Goal: Information Seeking & Learning: Learn about a topic

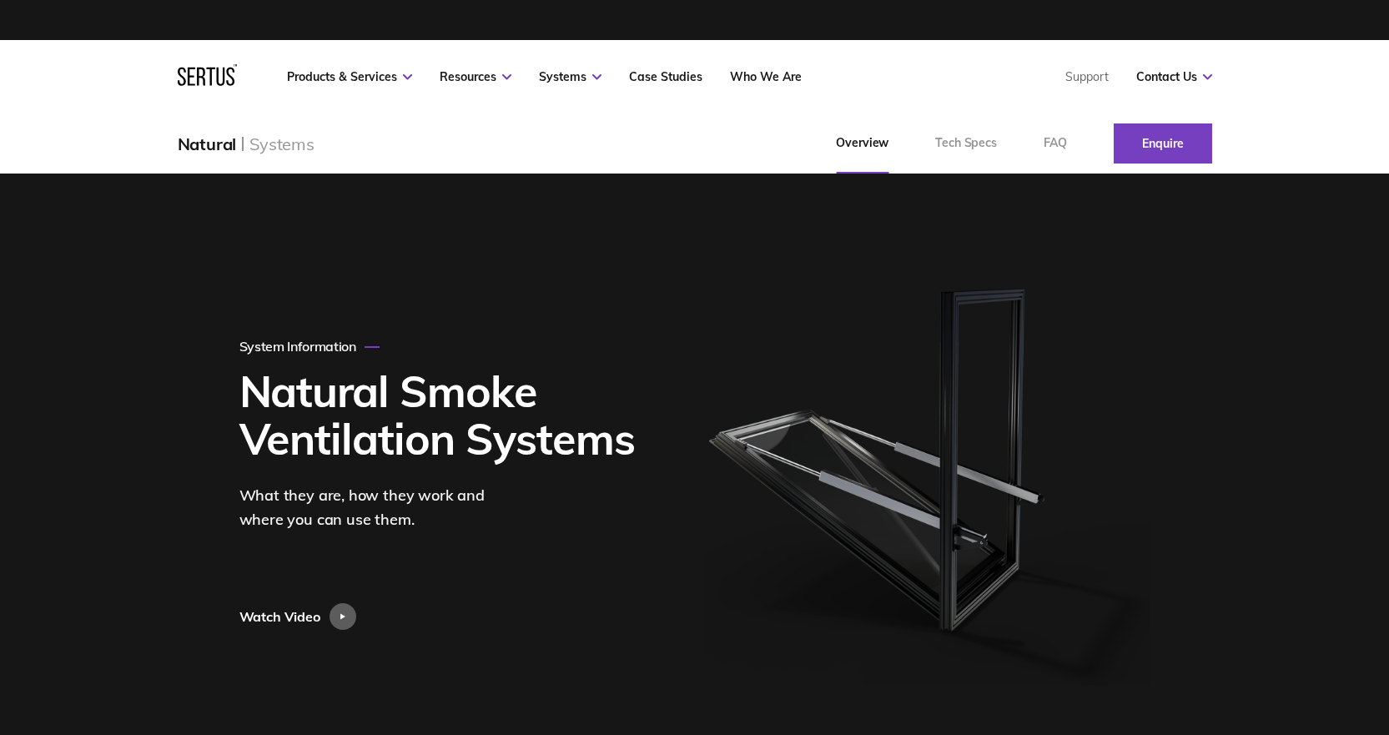
click at [607, 440] on h1 "Natural Smoke Ventilation Systems" at bounding box center [444, 414] width 410 height 95
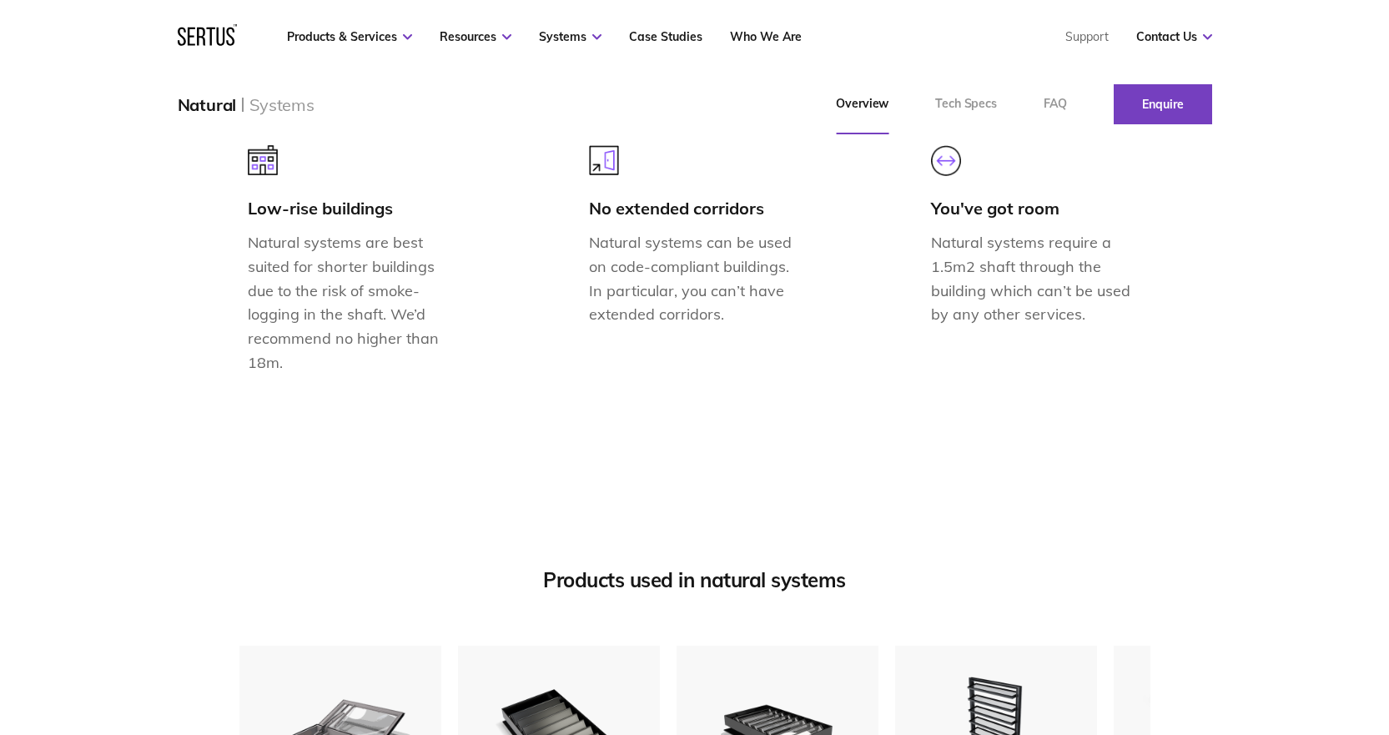
scroll to position [1919, 0]
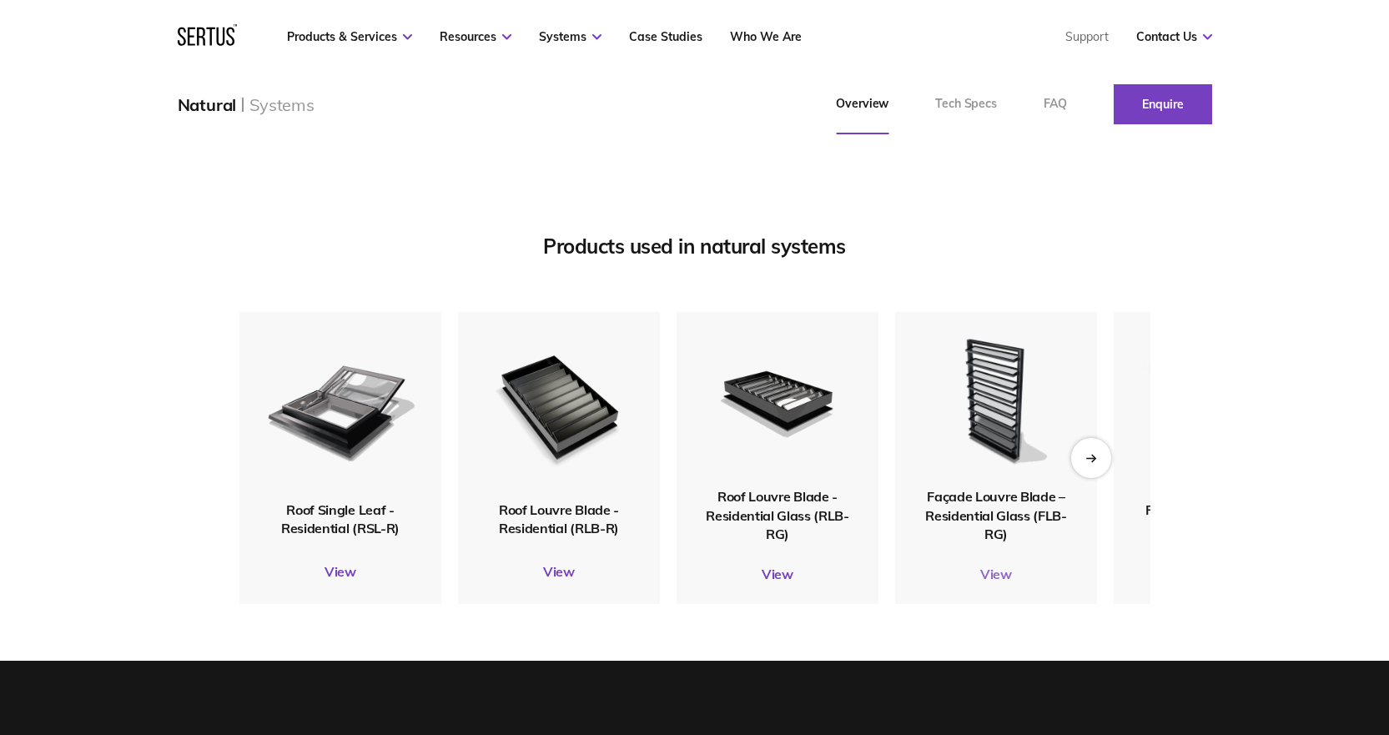
click at [1008, 582] on link "View" at bounding box center [996, 574] width 202 height 17
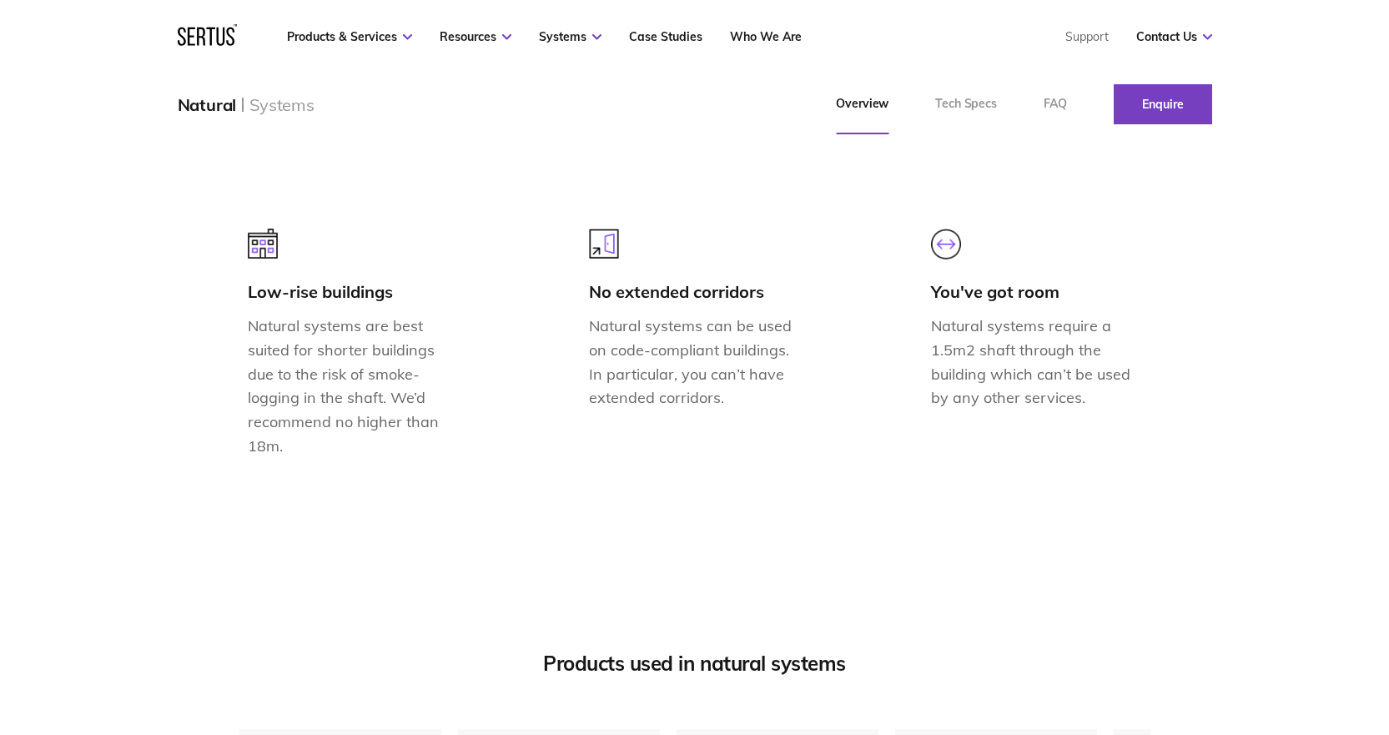
scroll to position [1168, 0]
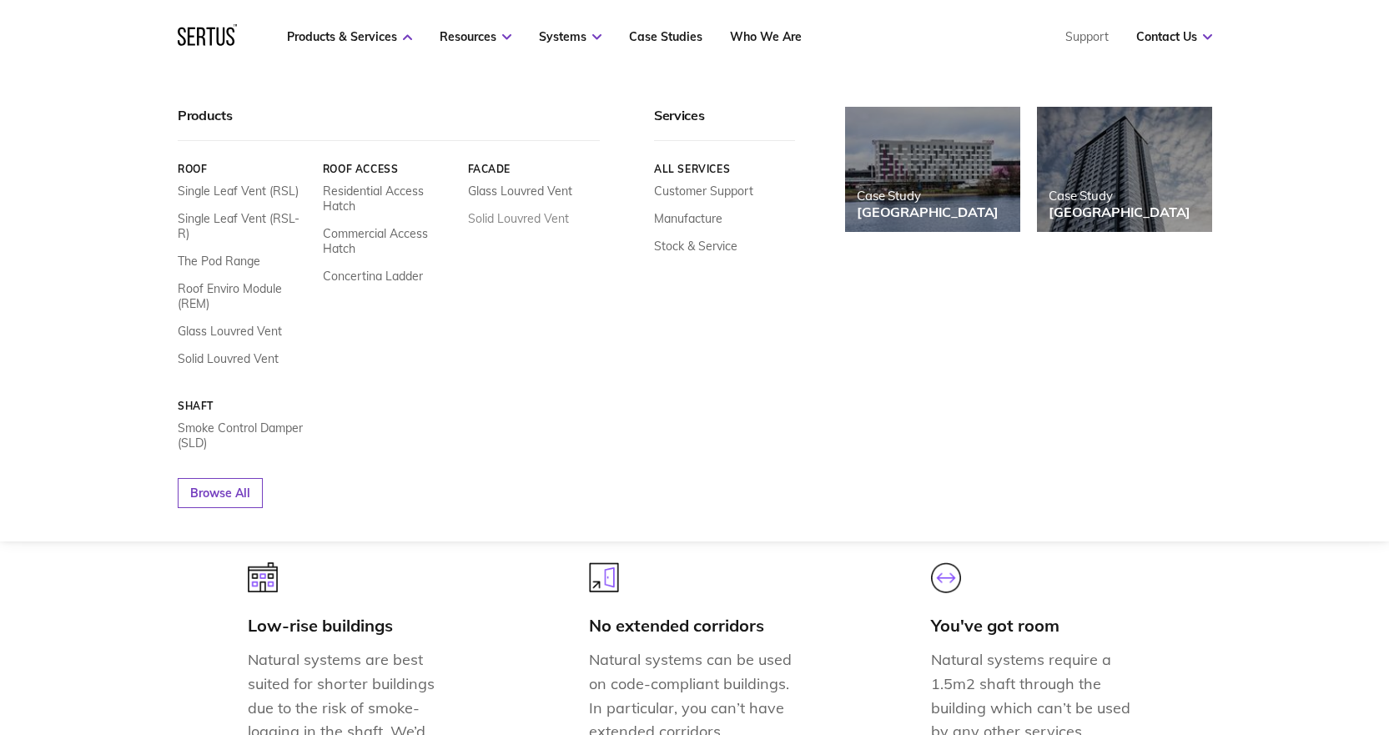
click at [507, 214] on link "Solid Louvred Vent" at bounding box center [517, 218] width 101 height 15
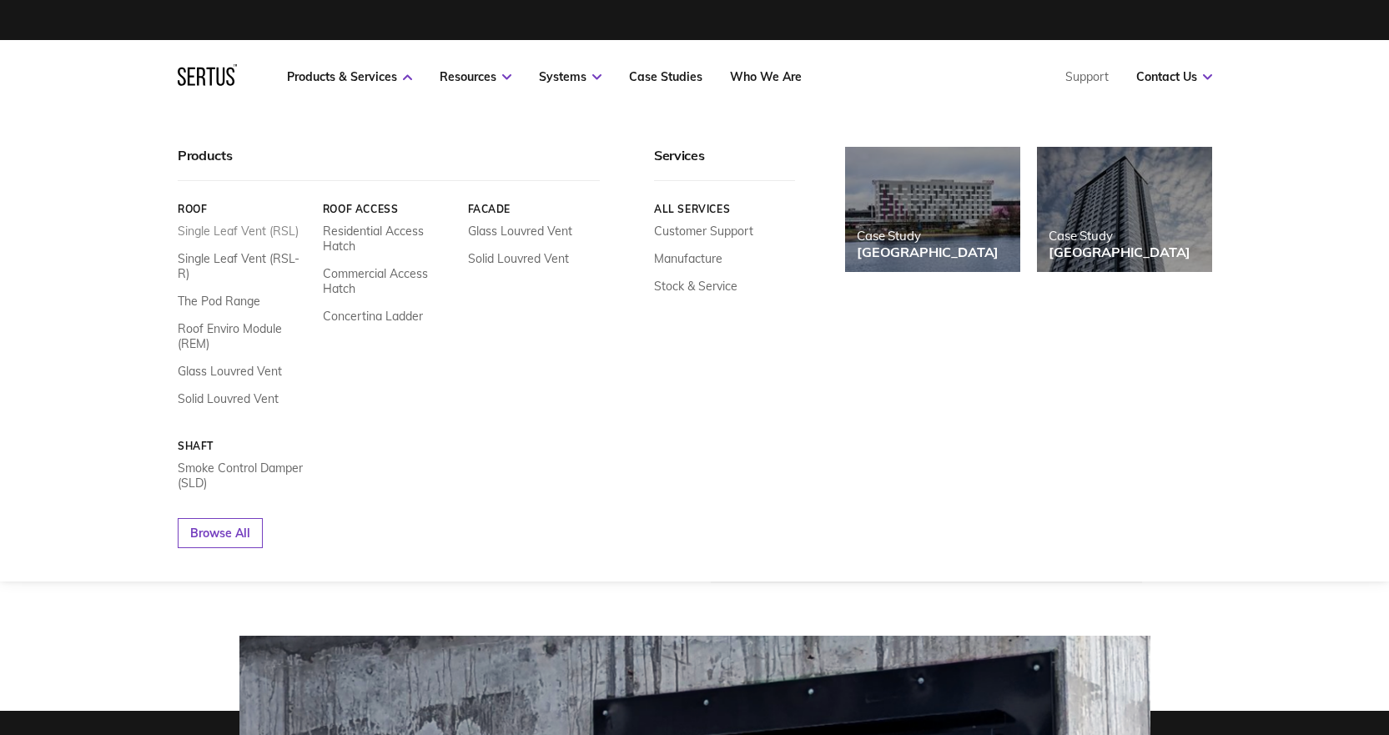
click at [259, 231] on link "Single Leaf Vent (RSL)" at bounding box center [238, 231] width 121 height 15
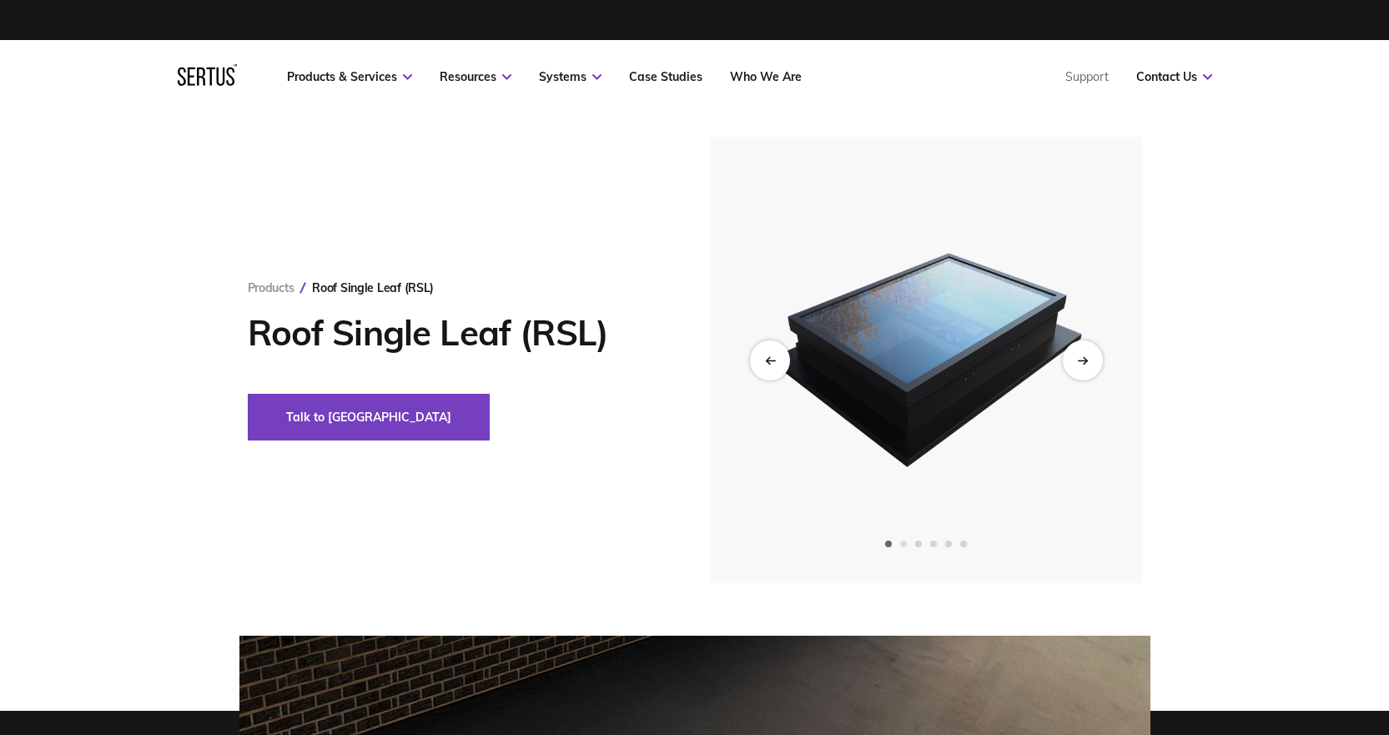
click at [904, 542] on span "Go to slide 2" at bounding box center [903, 544] width 7 height 7
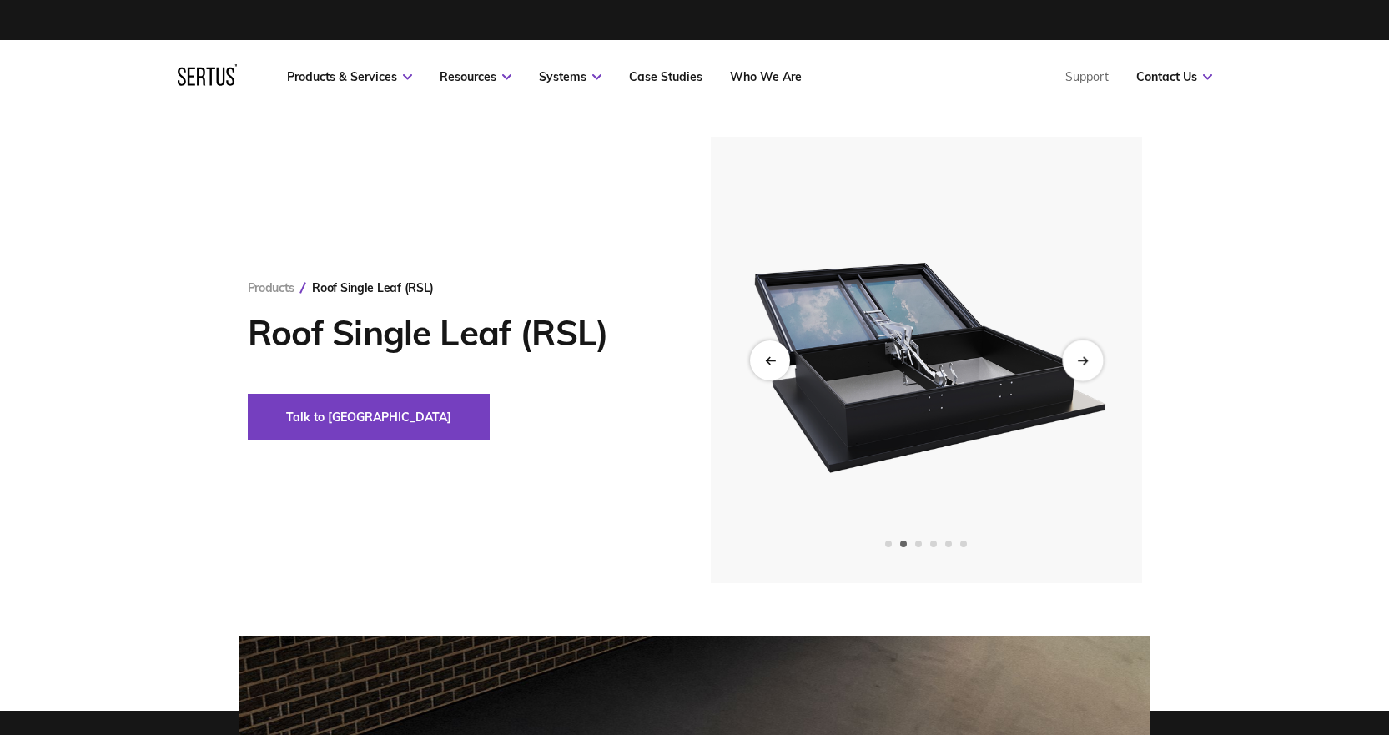
click at [1074, 362] on div "Next slide" at bounding box center [1082, 360] width 41 height 41
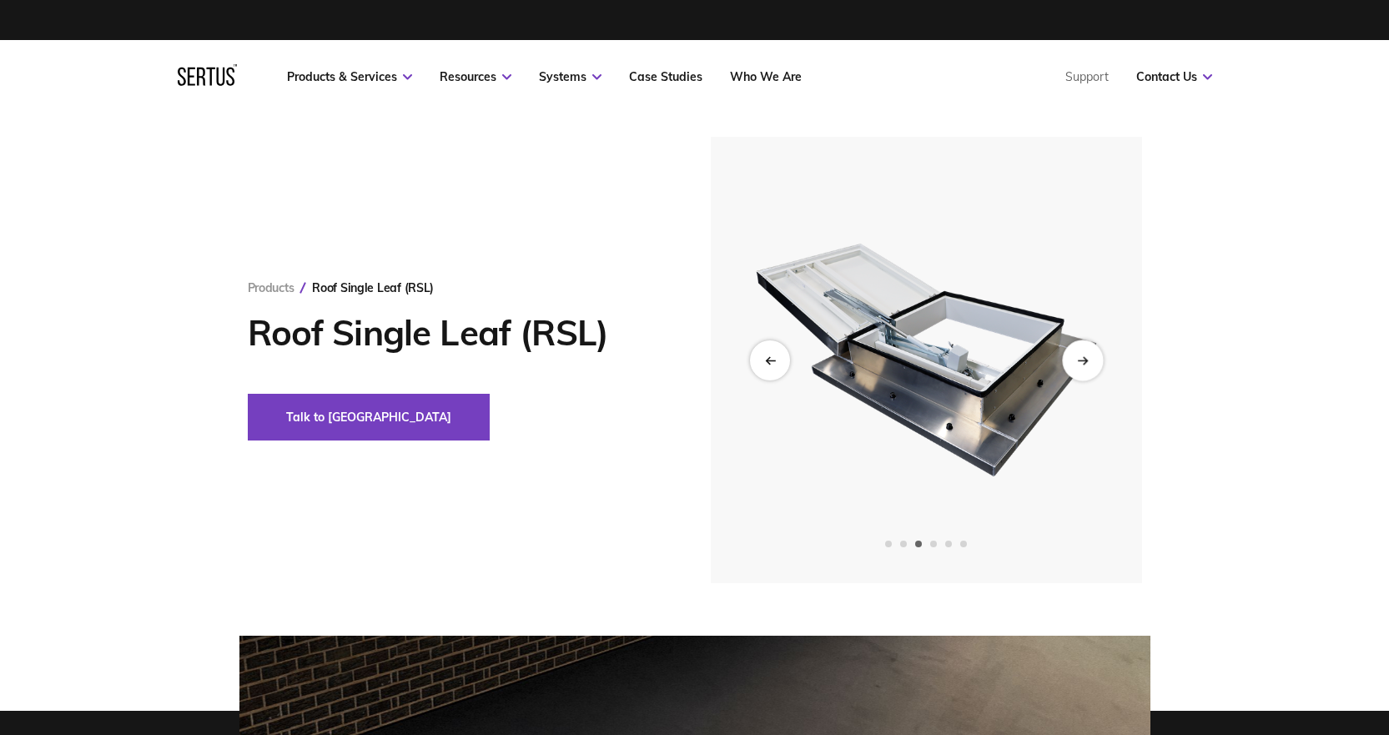
click at [1077, 363] on icon "Next slide" at bounding box center [1082, 359] width 11 height 9
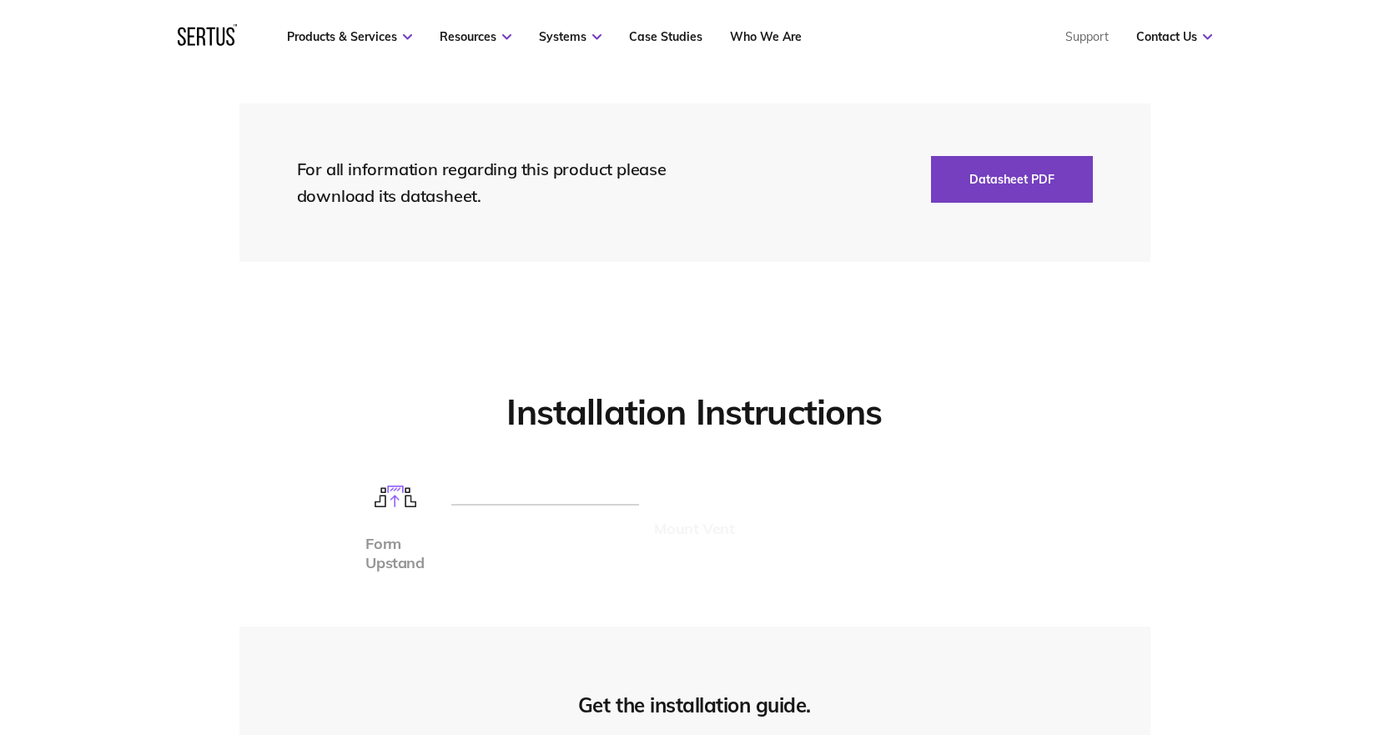
scroll to position [4004, 0]
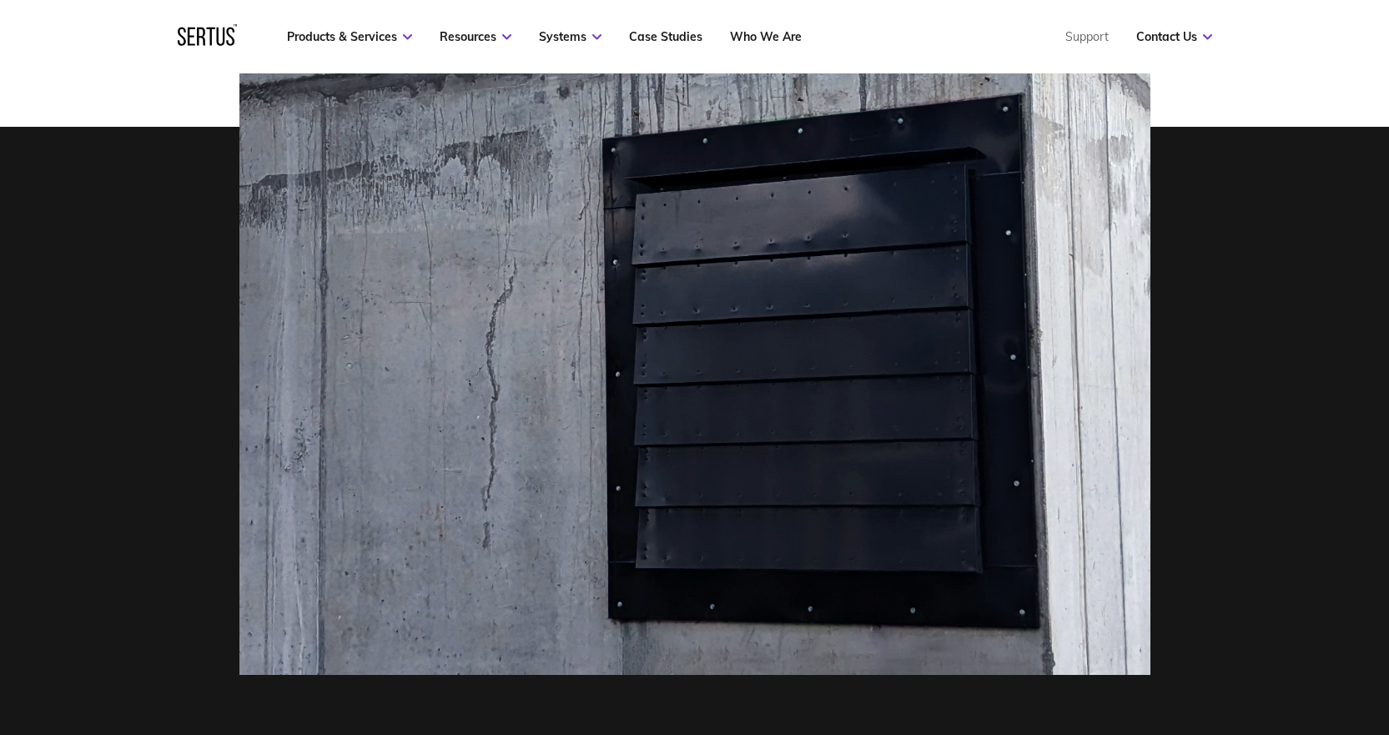
scroll to position [83, 0]
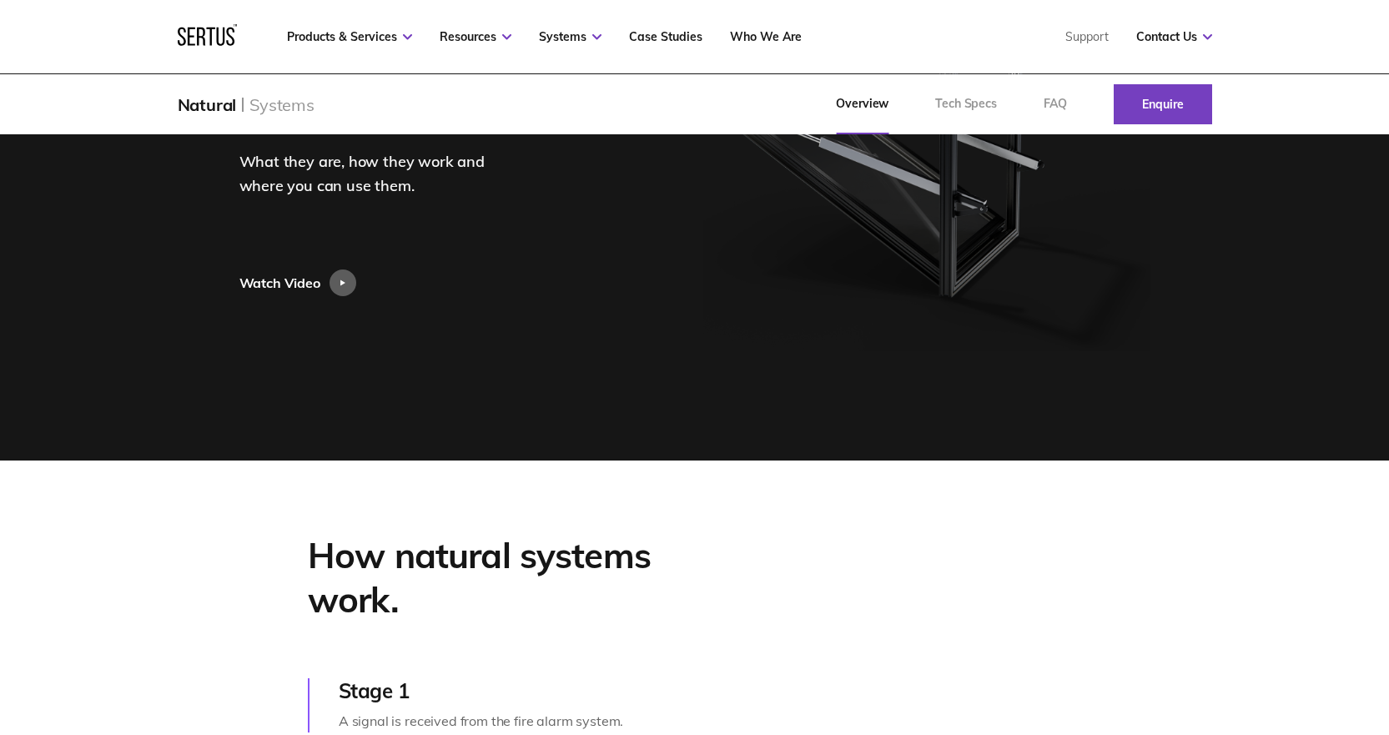
scroll to position [167, 0]
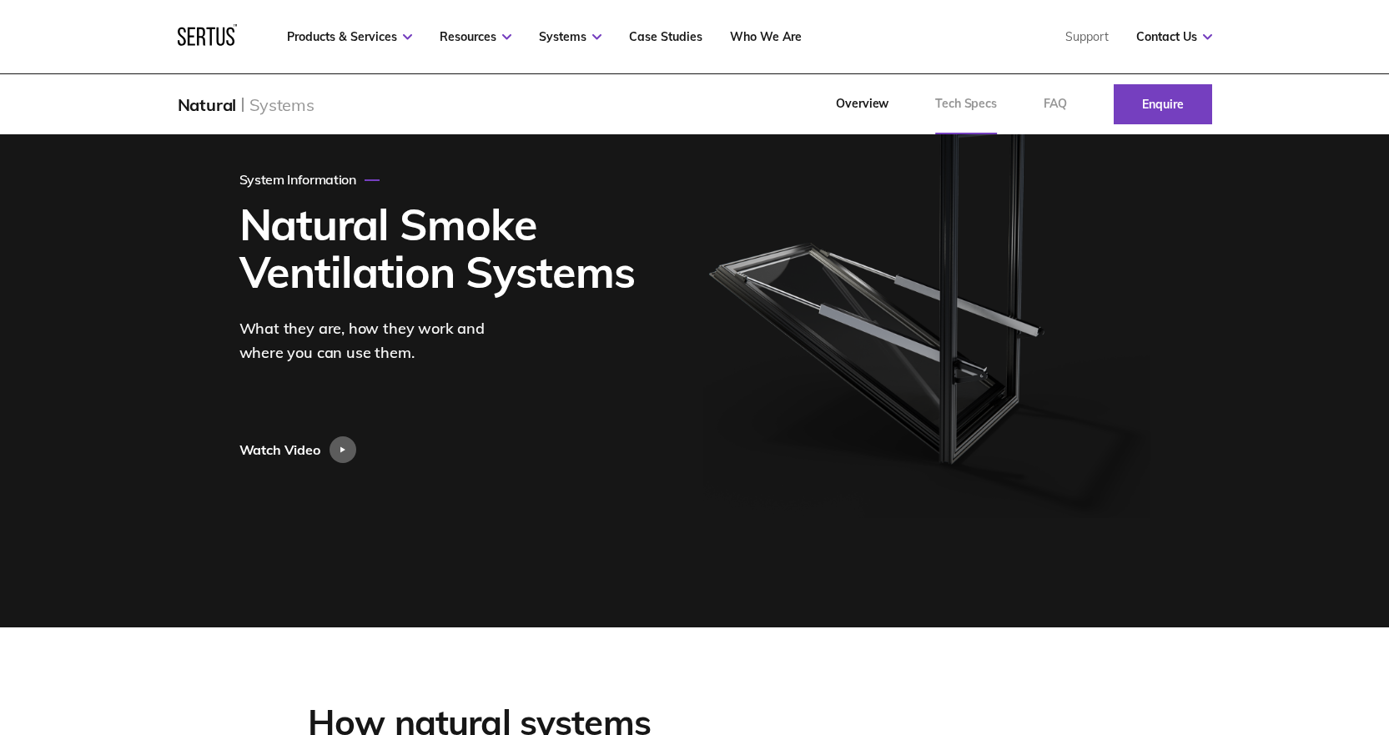
click at [977, 97] on link "Tech Specs" at bounding box center [966, 104] width 108 height 60
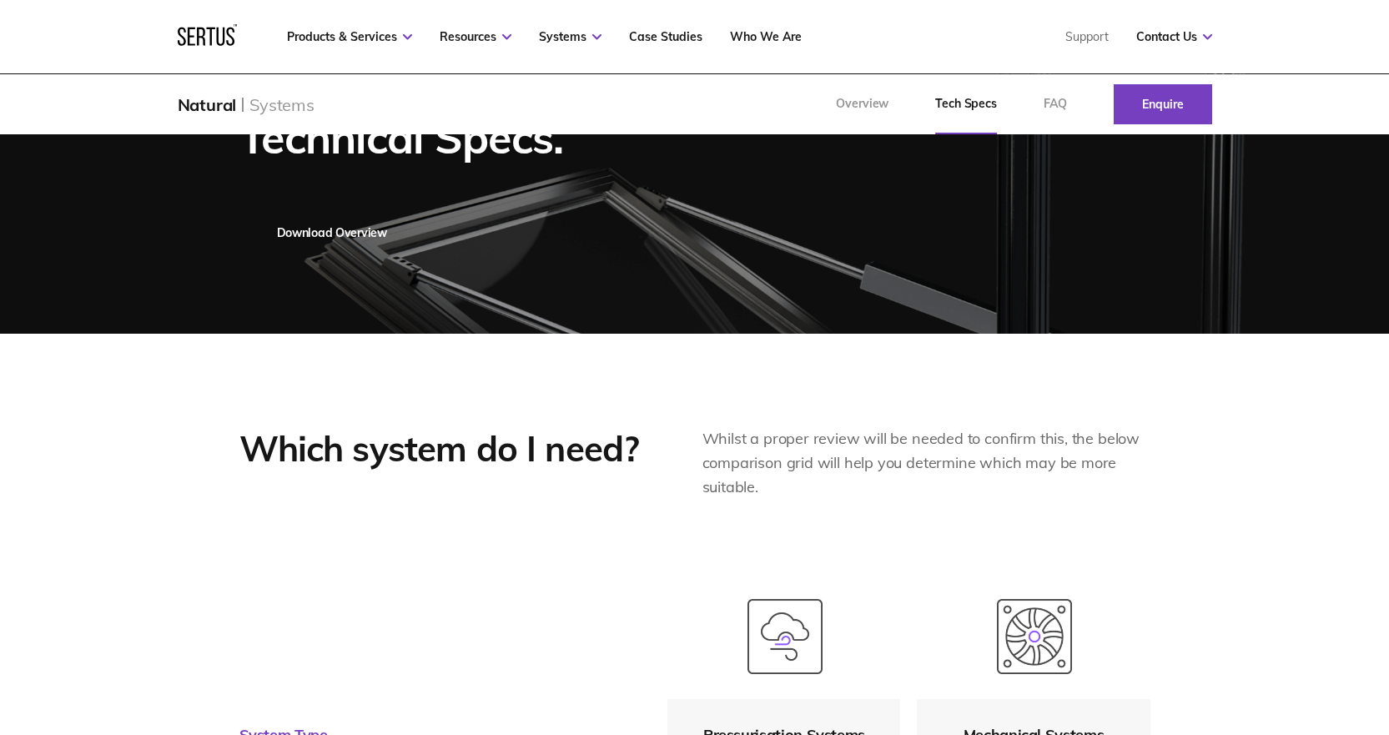
scroll to position [334, 0]
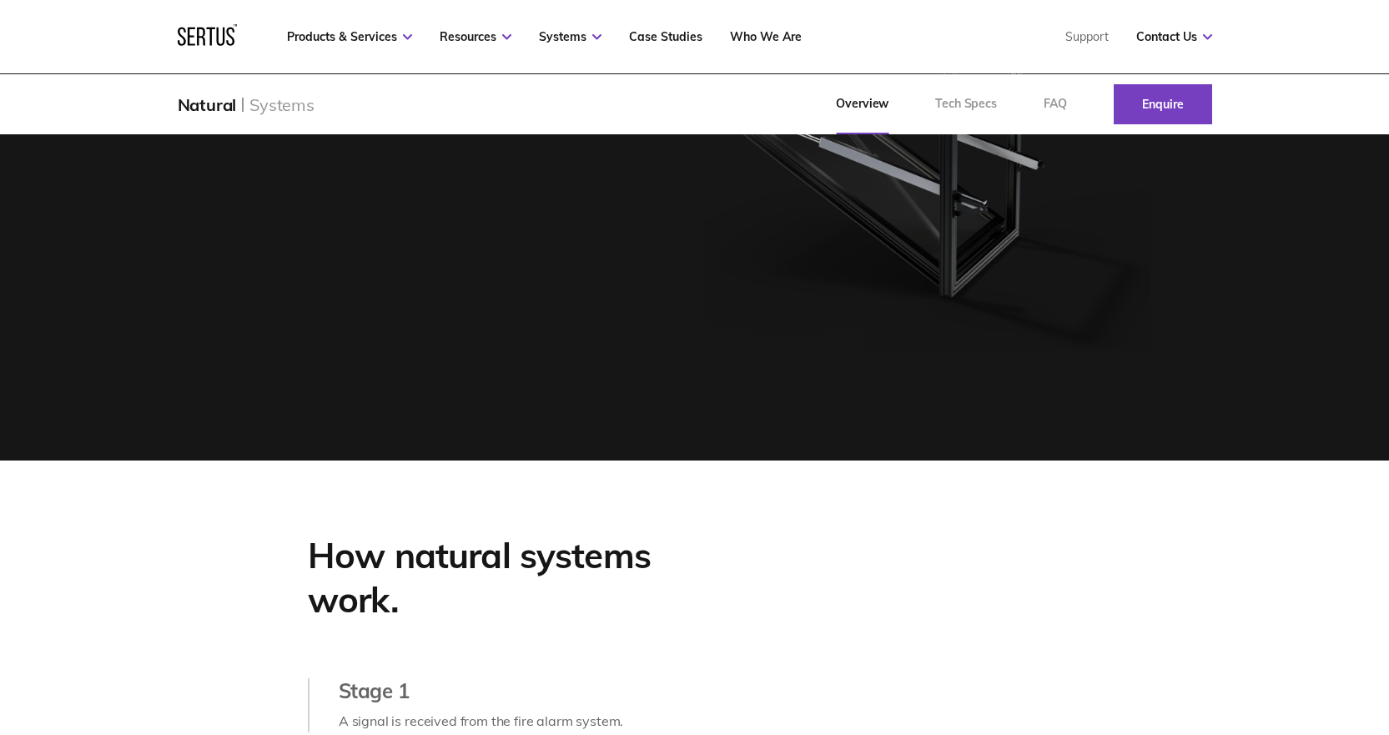
scroll to position [167, 0]
